Goal: Information Seeking & Learning: Check status

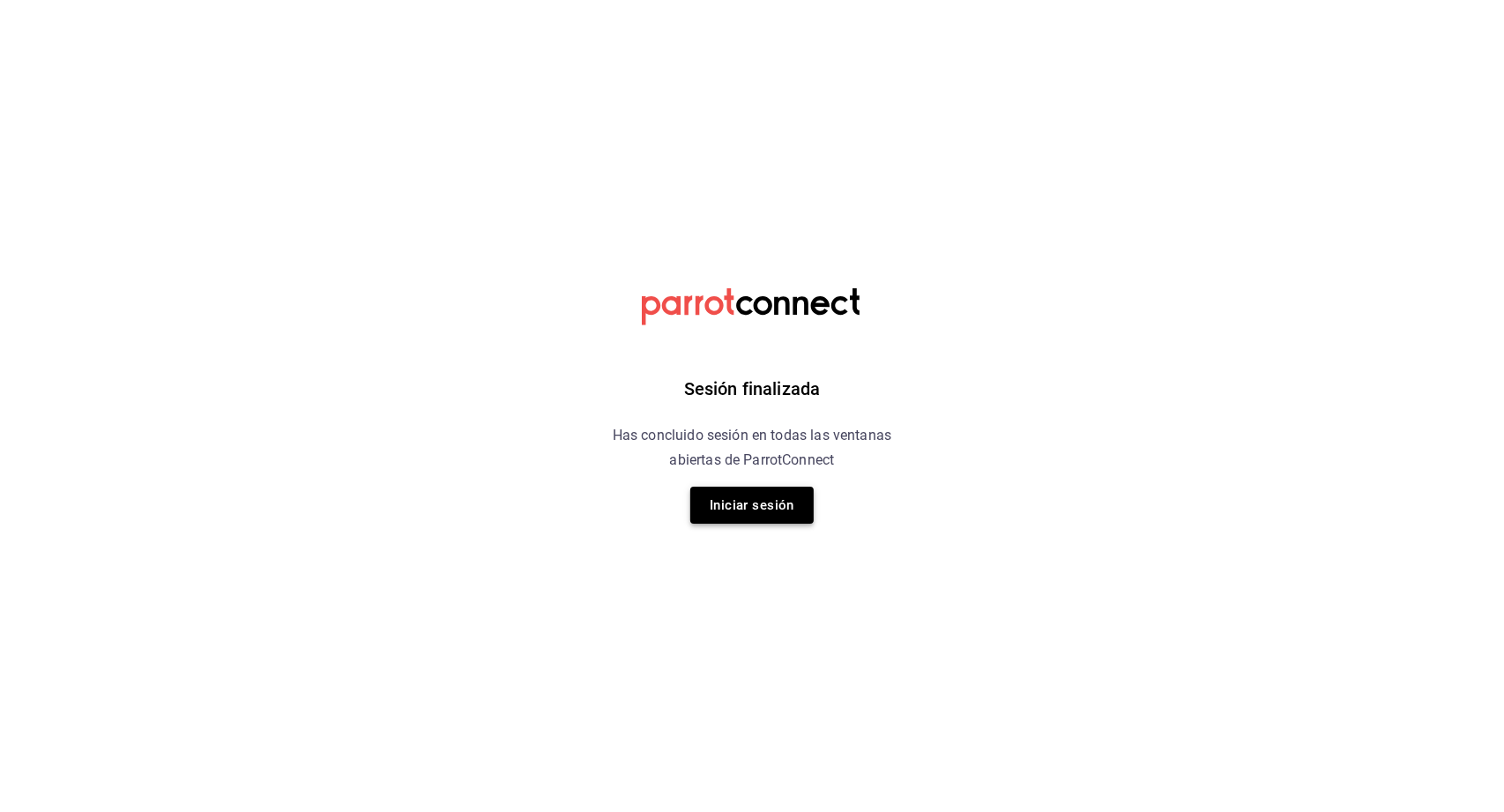
click at [732, 496] on button "Iniciar sesión" at bounding box center [752, 505] width 124 height 37
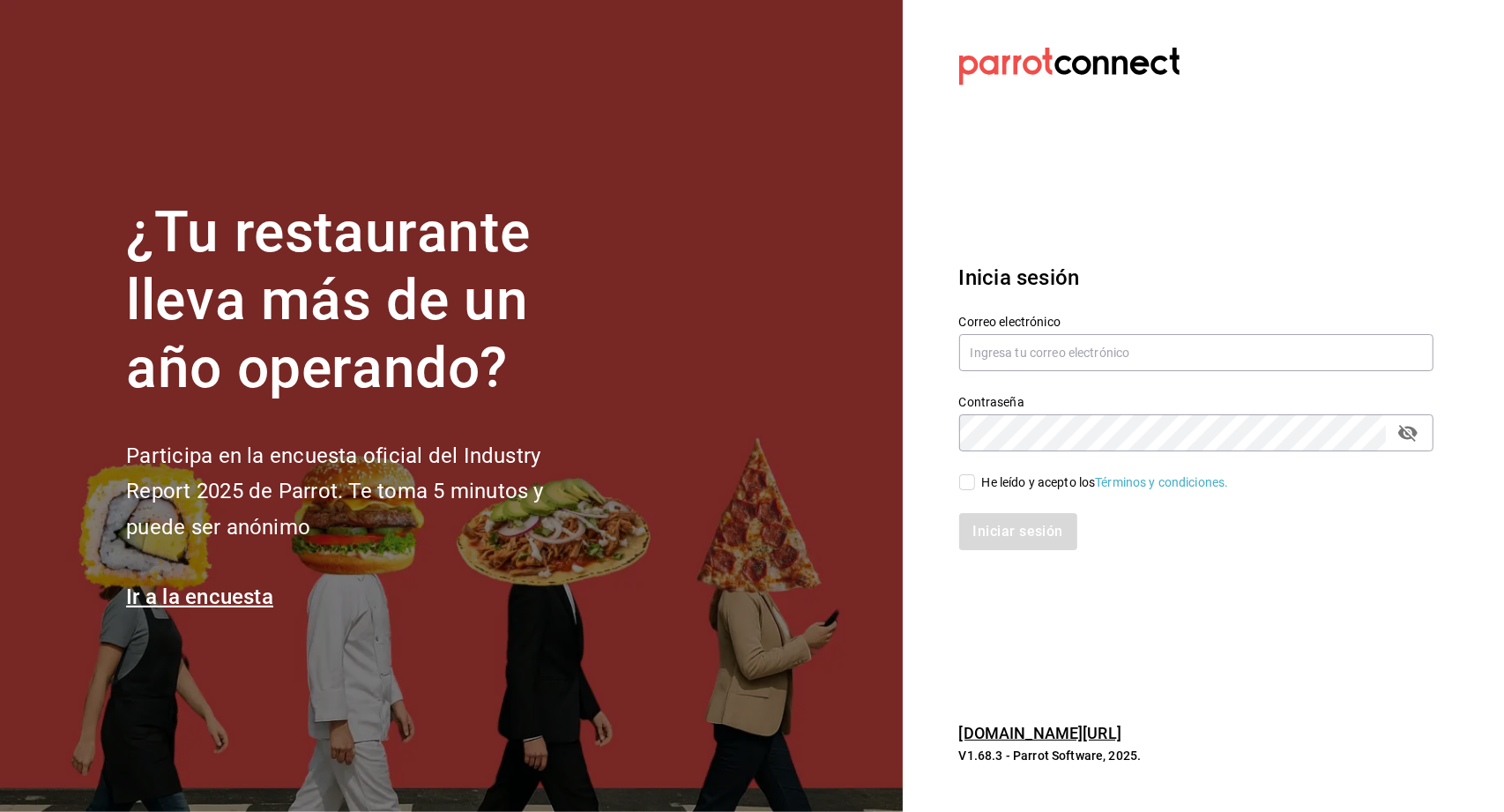
click at [1008, 373] on div "Correo electrónico" at bounding box center [1195, 344] width 474 height 59
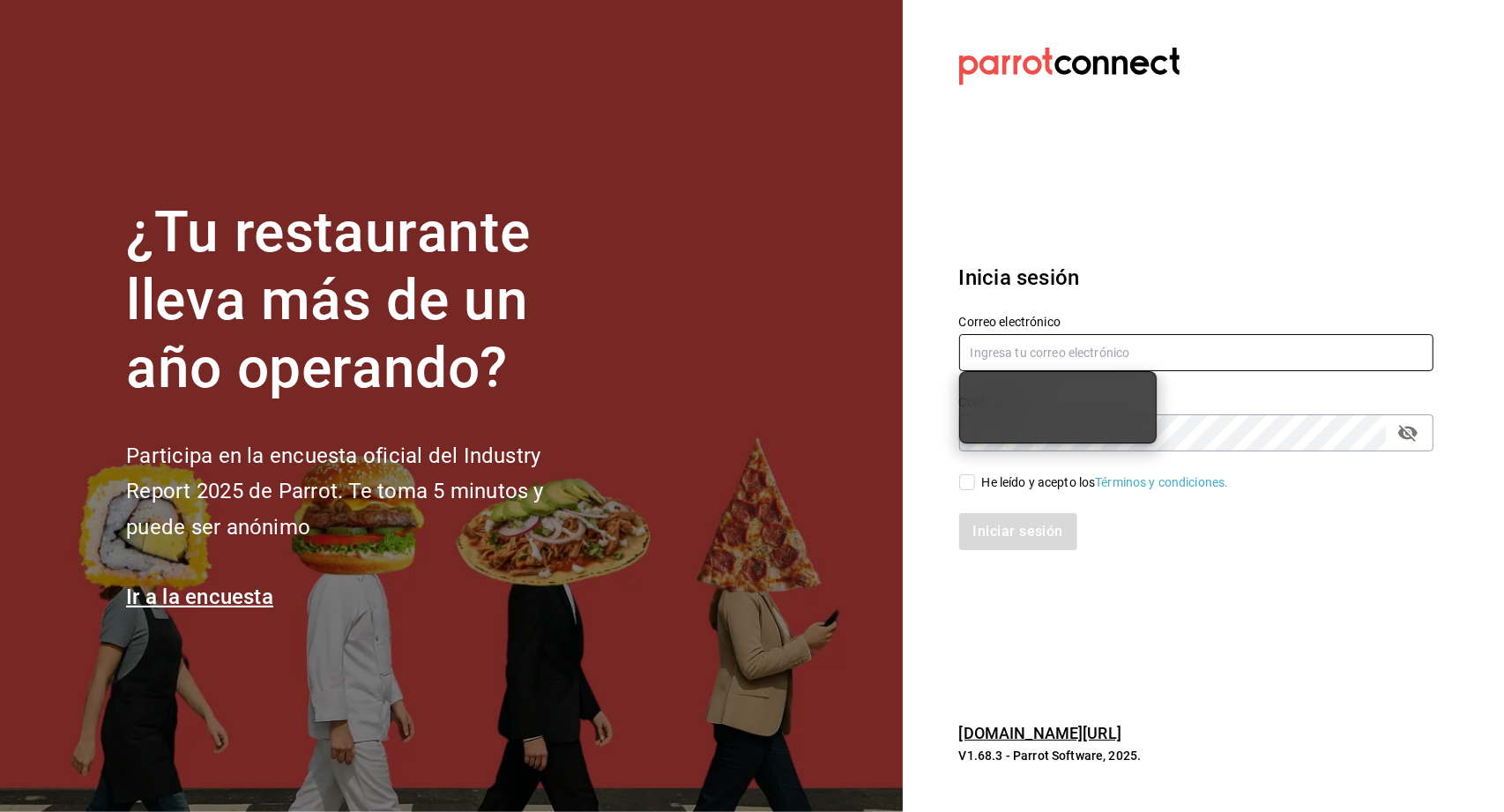
click at [1008, 360] on input "text" at bounding box center [1195, 353] width 474 height 37
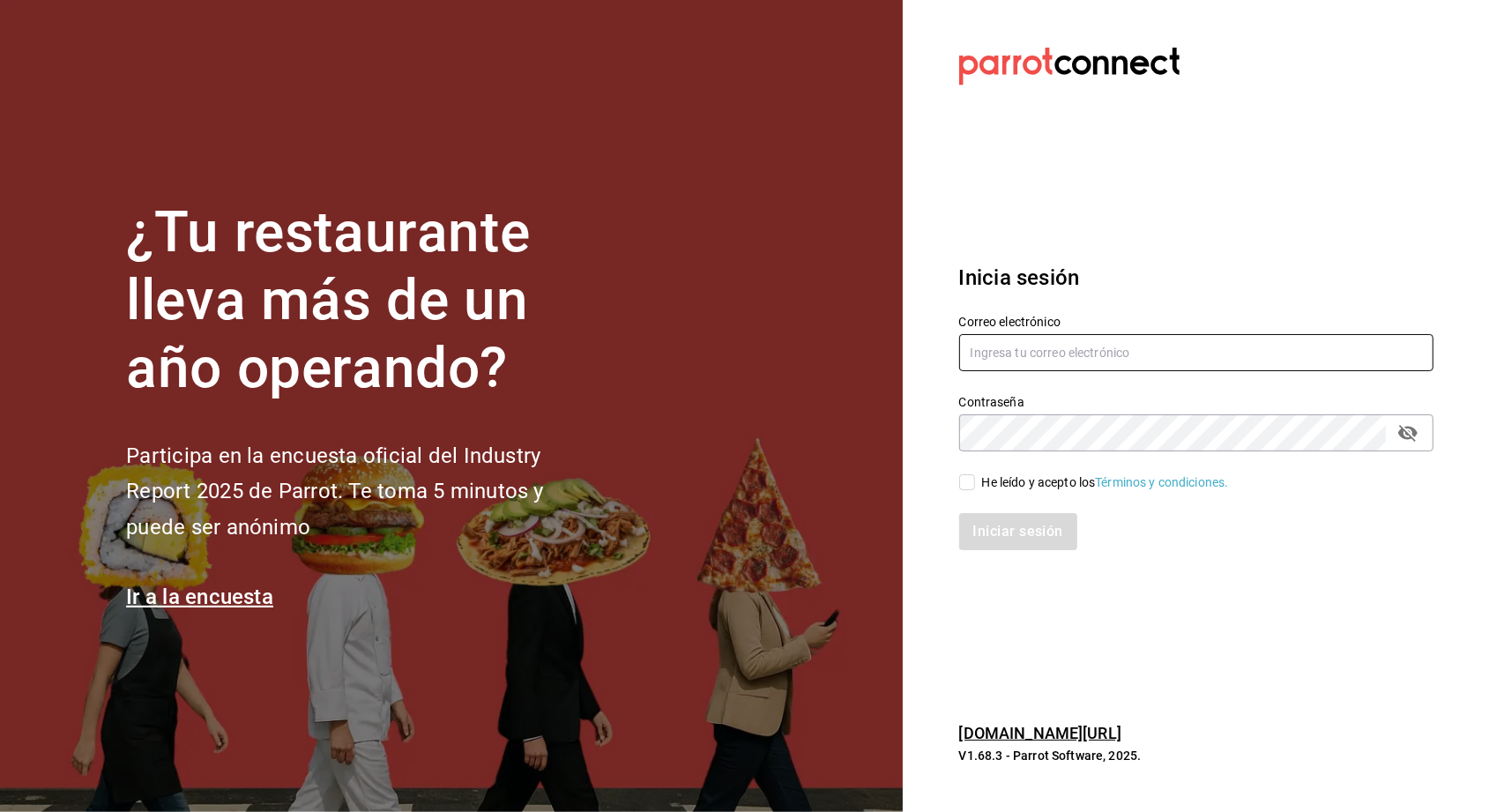
type input "[EMAIL_ADDRESS][DOMAIN_NAME]"
click at [963, 483] on input "He leído y acepto los Términos y condiciones." at bounding box center [967, 482] width 16 height 16
checkbox input "true"
click at [984, 517] on button "Iniciar sesión" at bounding box center [1018, 532] width 120 height 37
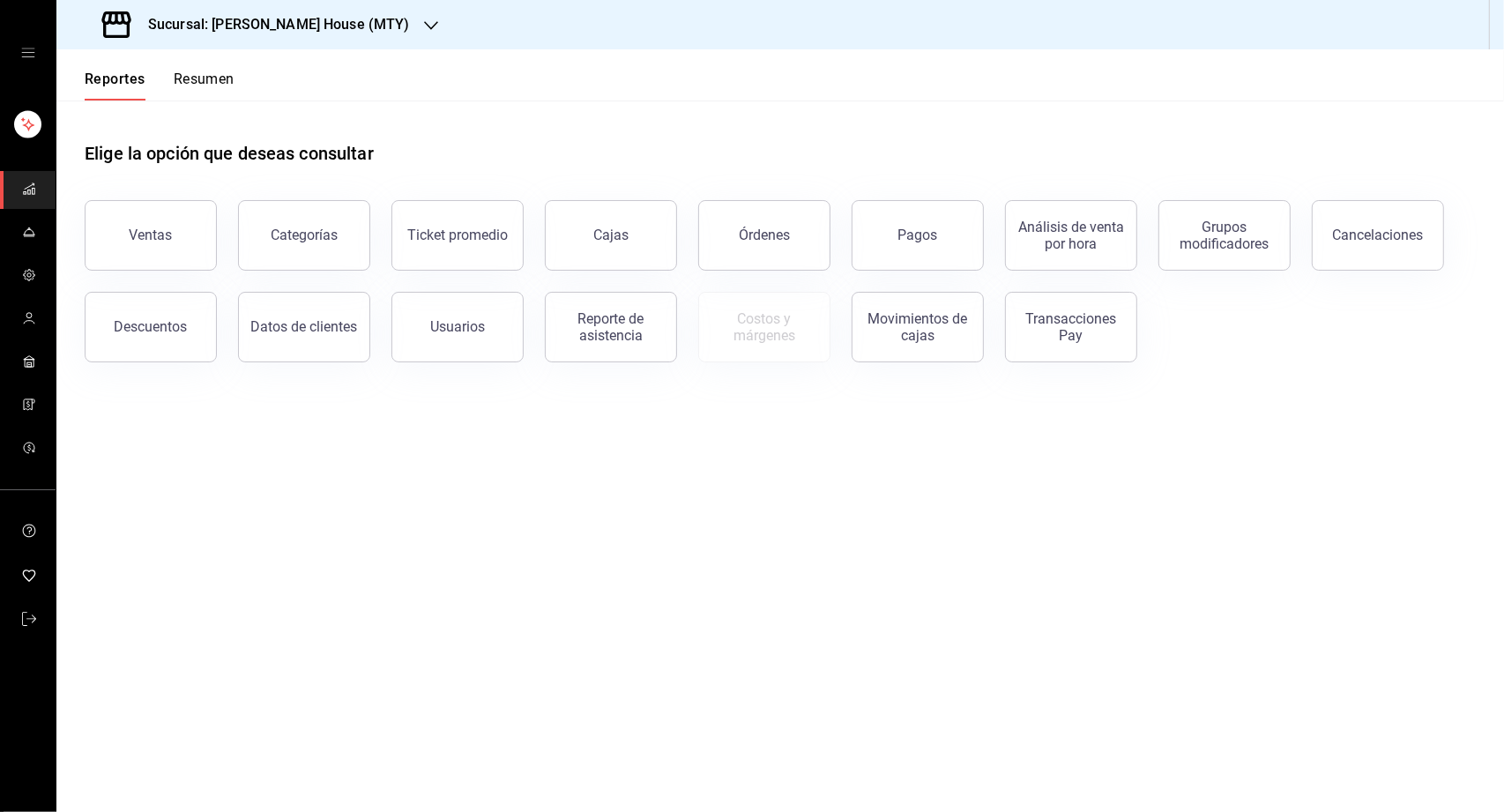
click at [296, 20] on h3 "Sucursal: [PERSON_NAME] House (MTY)" at bounding box center [272, 25] width 276 height 21
click at [242, 111] on div "Toshi Tiger (MTY)" at bounding box center [189, 116] width 237 height 19
click at [161, 237] on div "Ventas" at bounding box center [151, 235] width 44 height 17
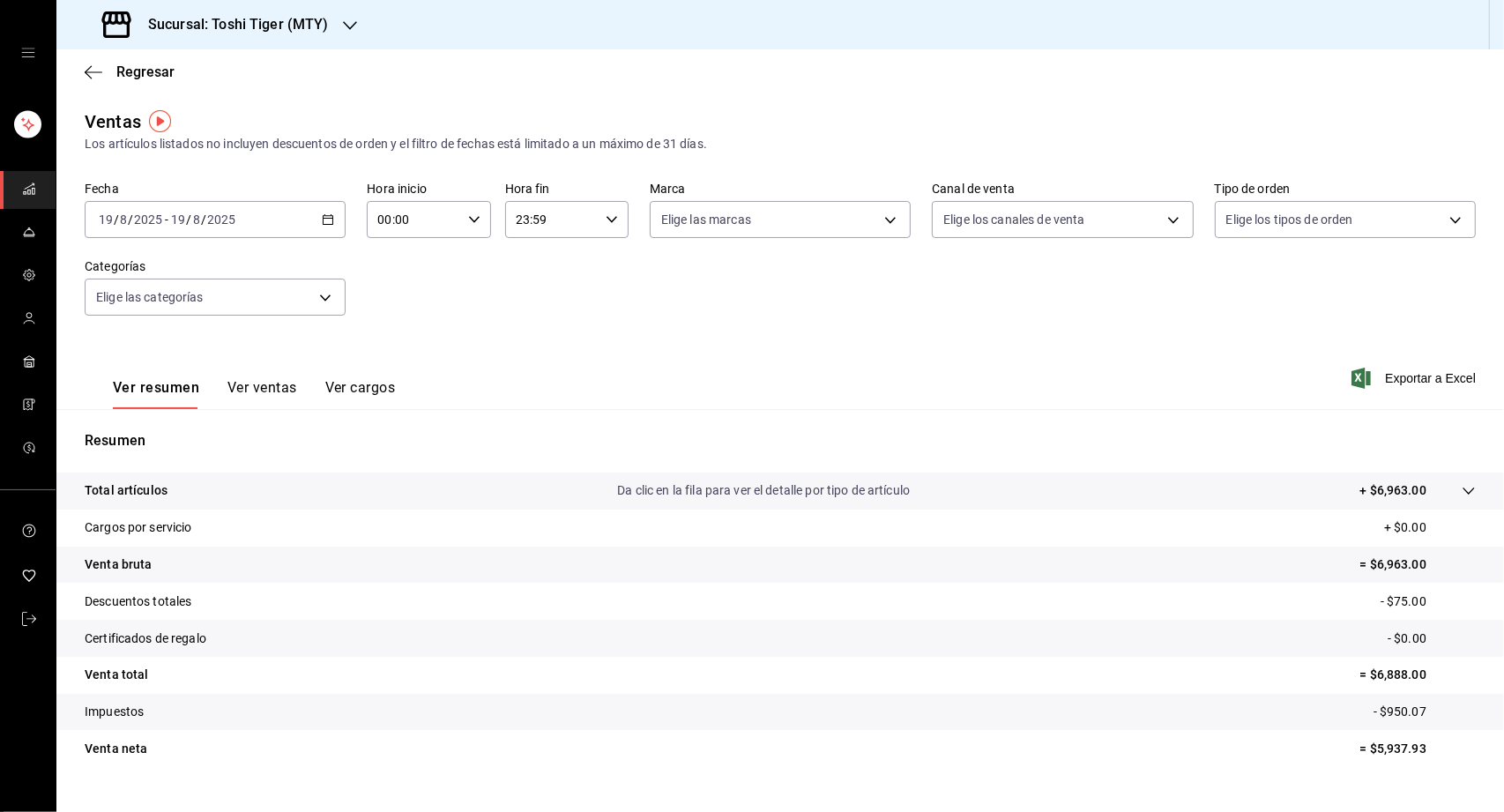
click at [330, 218] on \(Stroke\) "button" at bounding box center [328, 218] width 10 height 1
click at [459, 326] on div "Fecha 2025-08-19 19 / 8 / 2025 - 2025-08-19 19 / 8 / 2025 Hoy Ayer Semana actua…" at bounding box center [780, 259] width 1391 height 155
click at [326, 227] on div "2025-08-19 19 / 8 / 2025 - 2025-08-19 19 / 8 / 2025" at bounding box center [214, 220] width 261 height 37
click at [213, 278] on span "Hoy" at bounding box center [168, 272] width 137 height 19
click at [254, 393] on button "Ver ventas" at bounding box center [262, 394] width 69 height 30
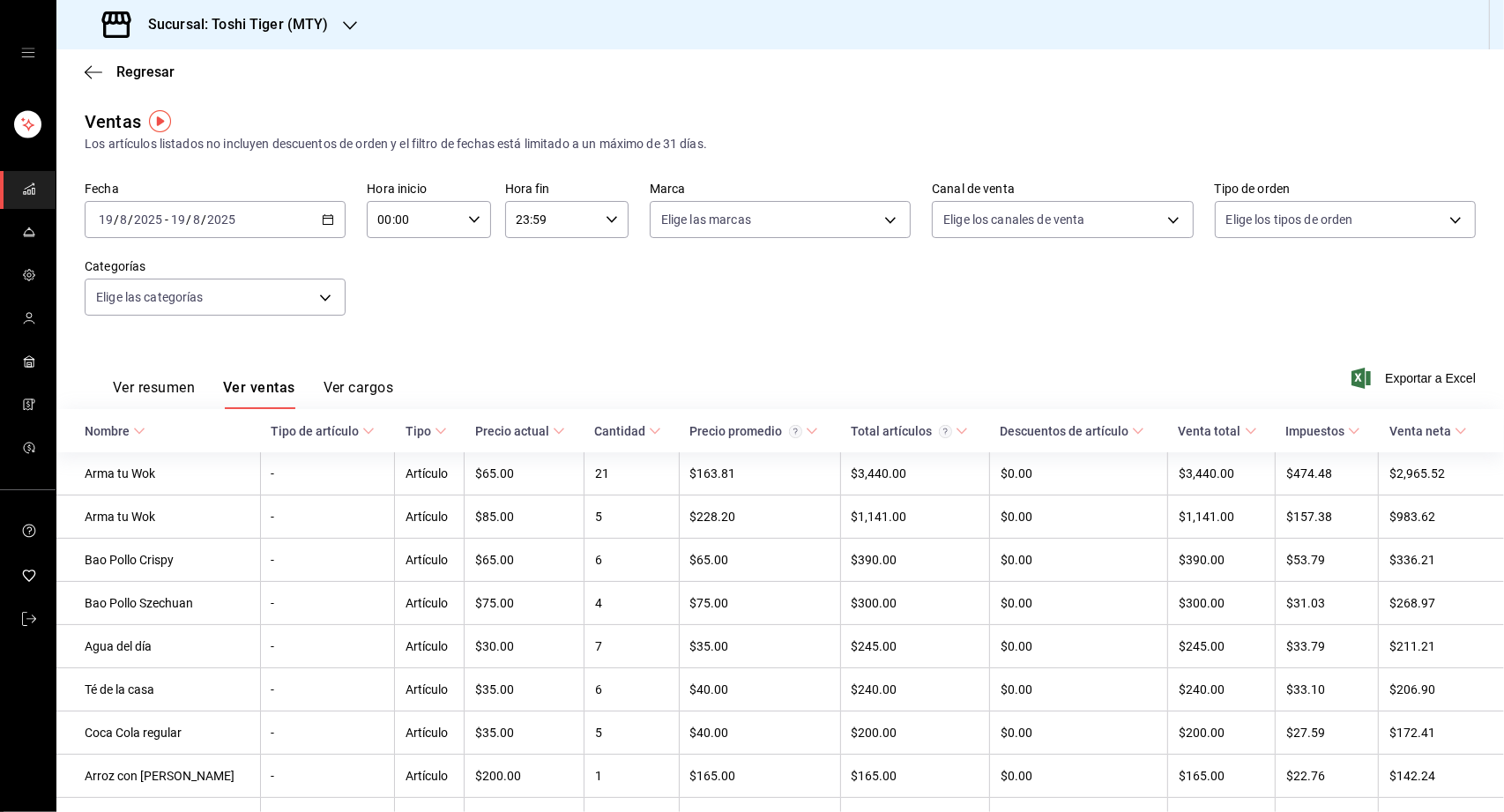
click at [167, 385] on button "Ver resumen" at bounding box center [154, 394] width 82 height 30
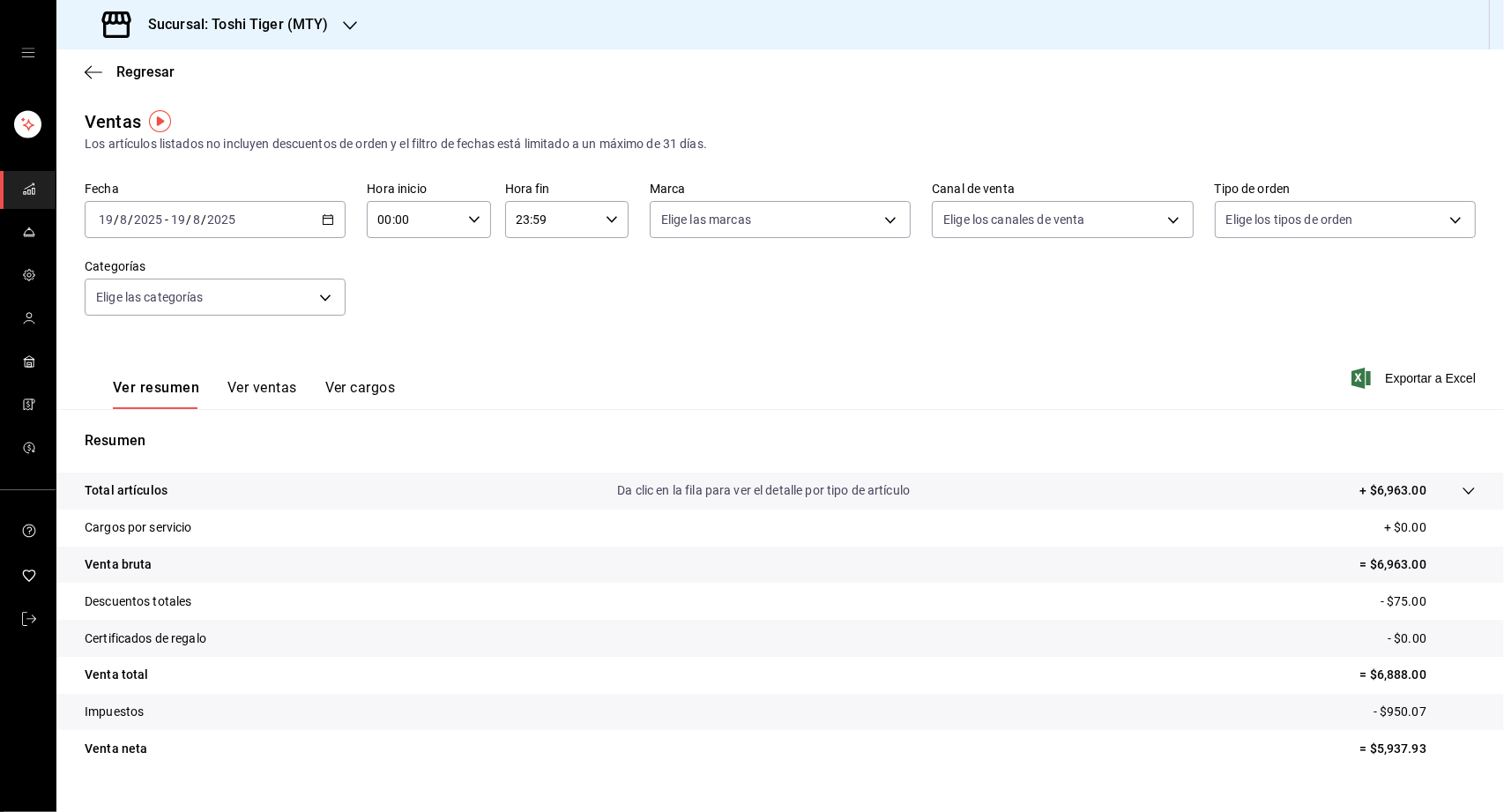
click at [326, 29] on div "Sucursal: Toshi Tiger (MTY)" at bounding box center [217, 25] width 294 height 50
click at [243, 77] on div "Tadaima Ramen House (MTY)" at bounding box center [189, 76] width 237 height 19
click at [348, 383] on button "Ver cargos" at bounding box center [360, 394] width 70 height 30
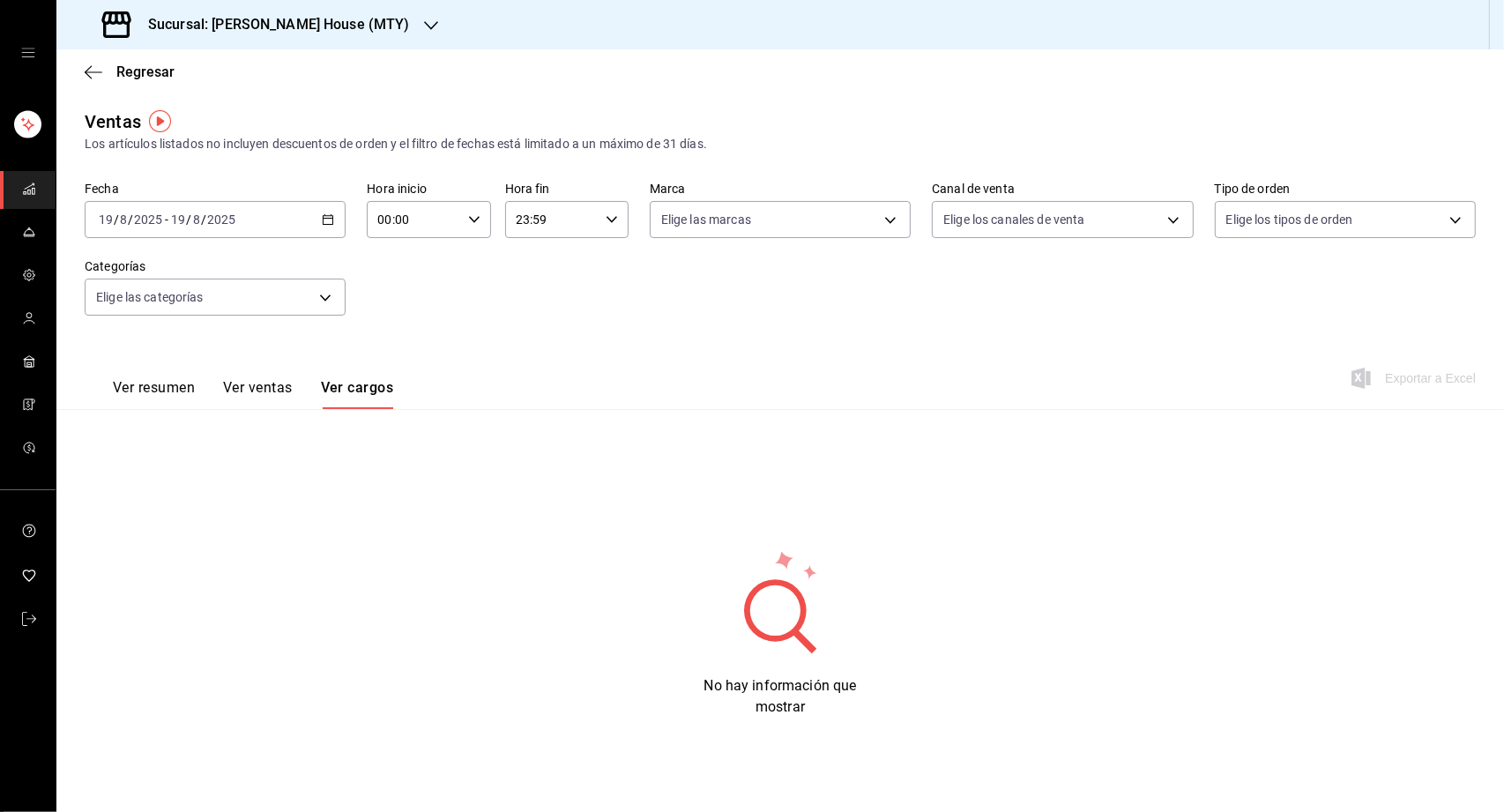
click at [161, 380] on button "Ver resumen" at bounding box center [154, 394] width 82 height 30
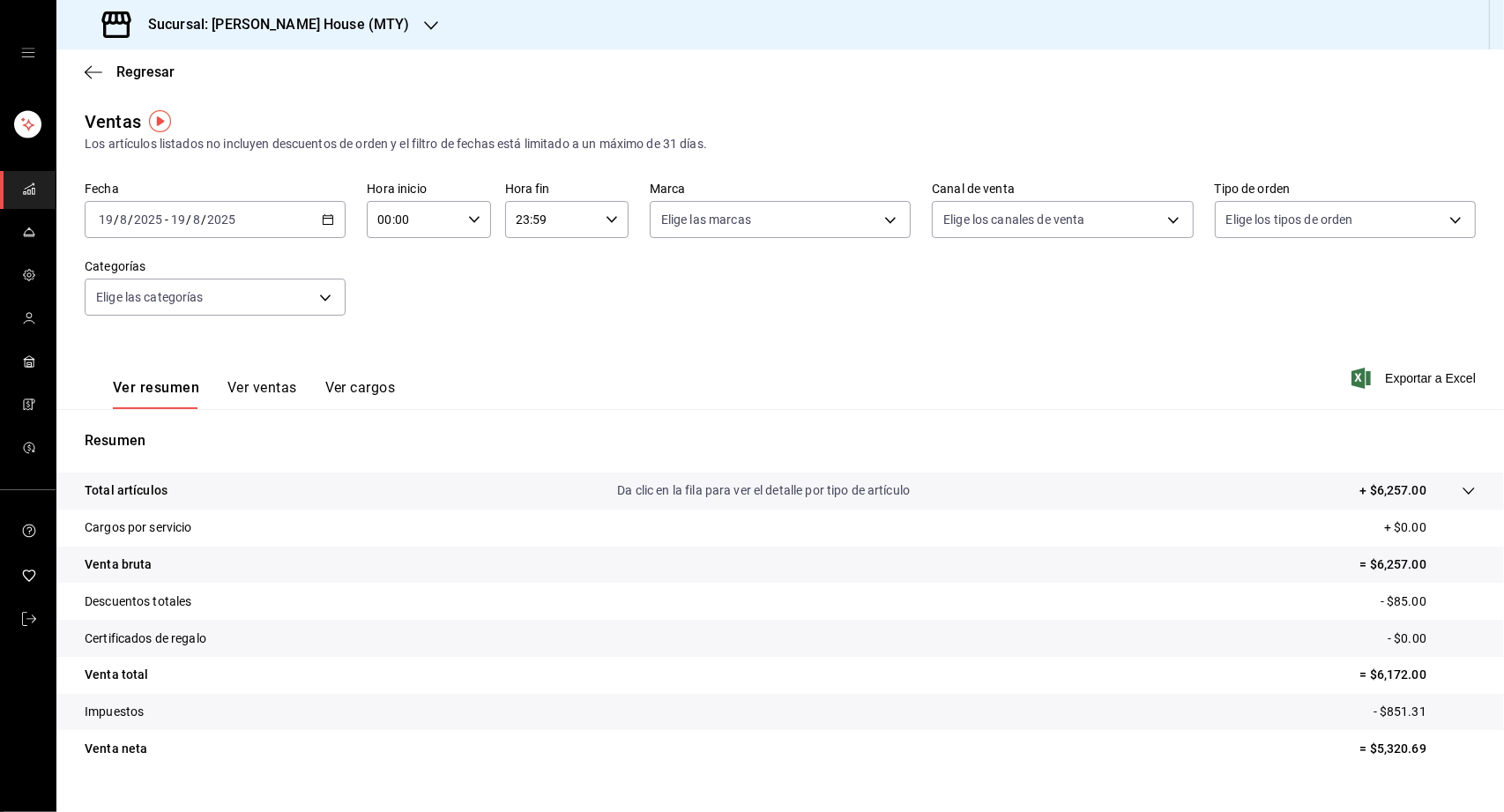
click at [149, 59] on div "Regresar" at bounding box center [779, 72] width 1447 height 45
click at [137, 73] on span "Regresar" at bounding box center [145, 71] width 58 height 17
